Goal: Find specific page/section: Find specific page/section

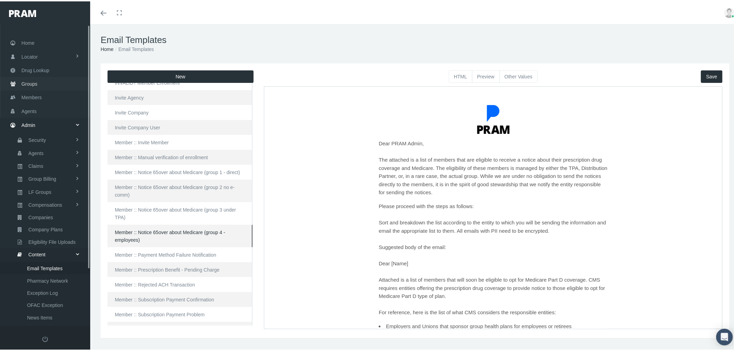
click at [43, 78] on link "Groups" at bounding box center [45, 83] width 90 height 14
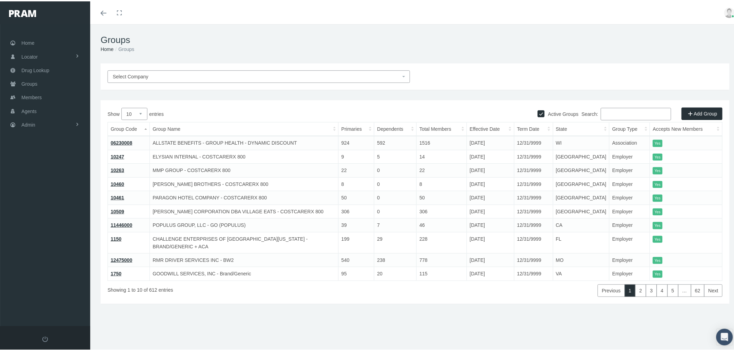
click at [616, 113] on input "Search:" at bounding box center [635, 112] width 70 height 12
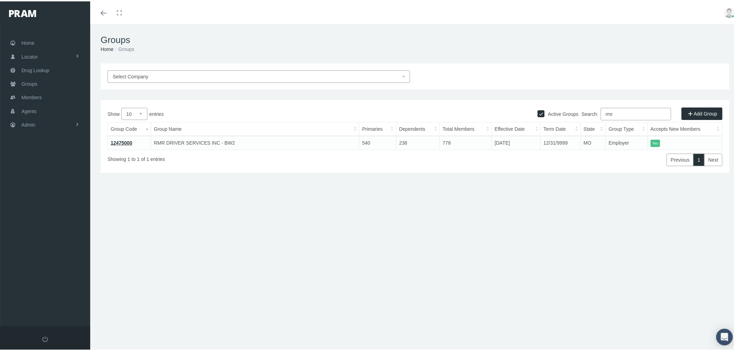
type input "rmr"
click at [120, 141] on link "12475000" at bounding box center [121, 142] width 21 height 6
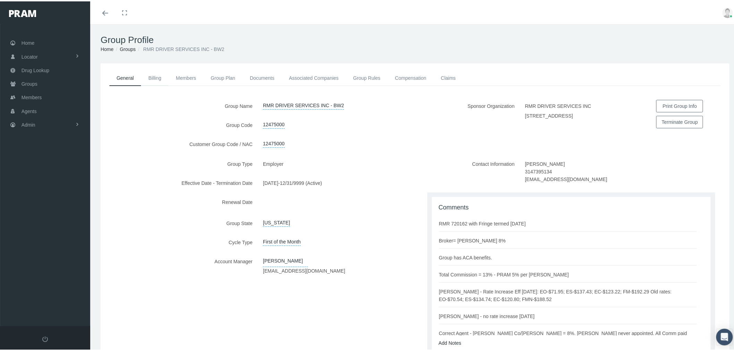
click at [155, 76] on link "Billing" at bounding box center [154, 76] width 27 height 15
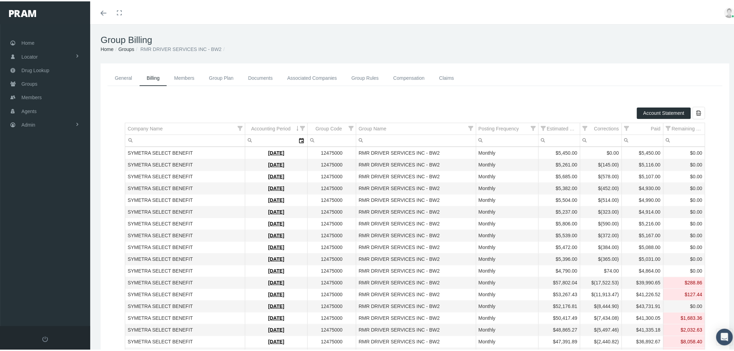
click at [219, 77] on link "Group Plan" at bounding box center [221, 77] width 39 height 16
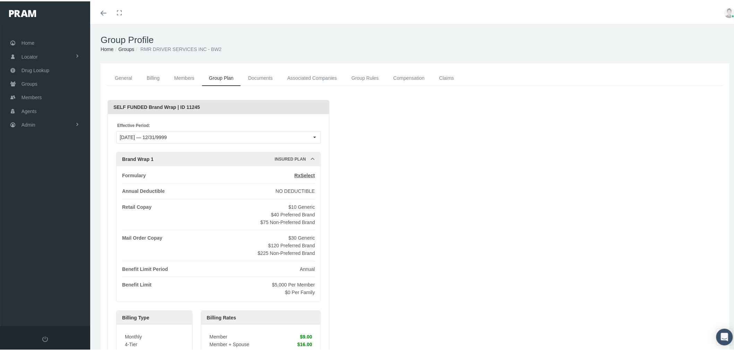
click at [412, 79] on link "Compensation" at bounding box center [409, 77] width 46 height 16
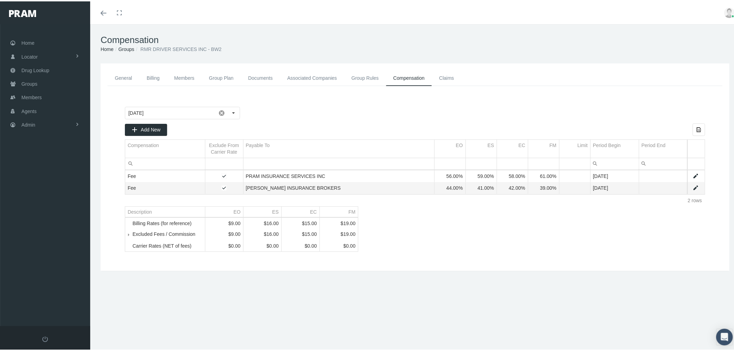
click at [448, 75] on link "Claims" at bounding box center [446, 77] width 29 height 16
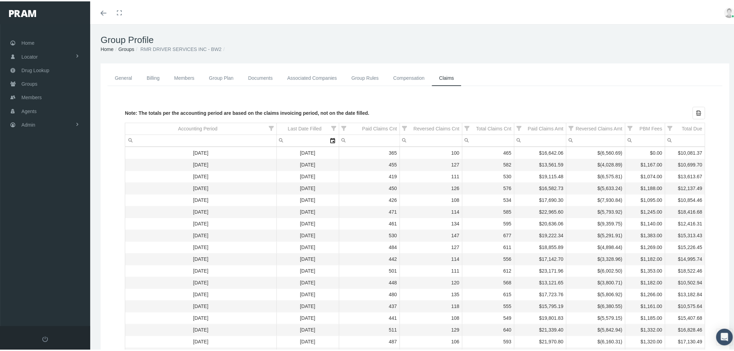
click at [546, 2] on div "Toggle menubar Toggle fullscreen Profile Logout" at bounding box center [414, 11] width 639 height 23
